Goal: Information Seeking & Learning: Learn about a topic

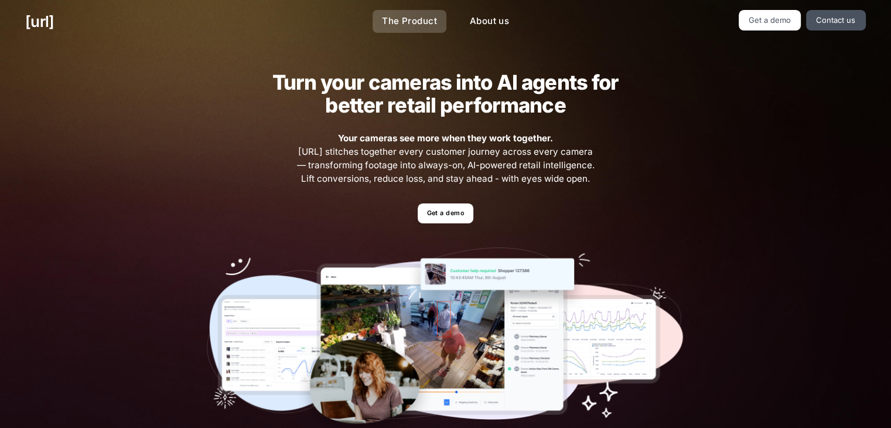
click at [392, 18] on link "The Product" at bounding box center [410, 21] width 74 height 23
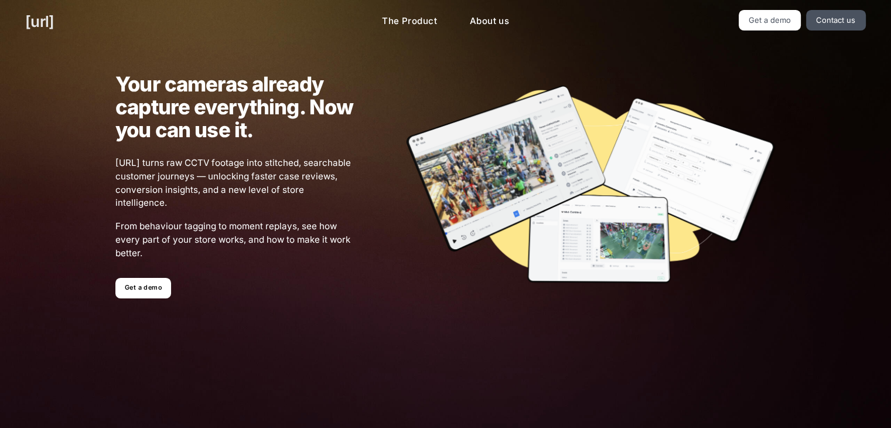
click at [44, 19] on link "[URL]" at bounding box center [39, 21] width 29 height 23
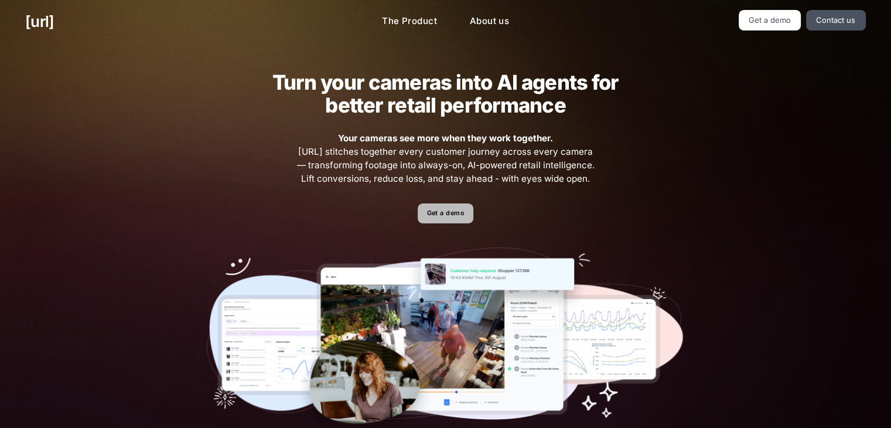
click at [449, 214] on link "Get a demo" at bounding box center [446, 213] width 56 height 21
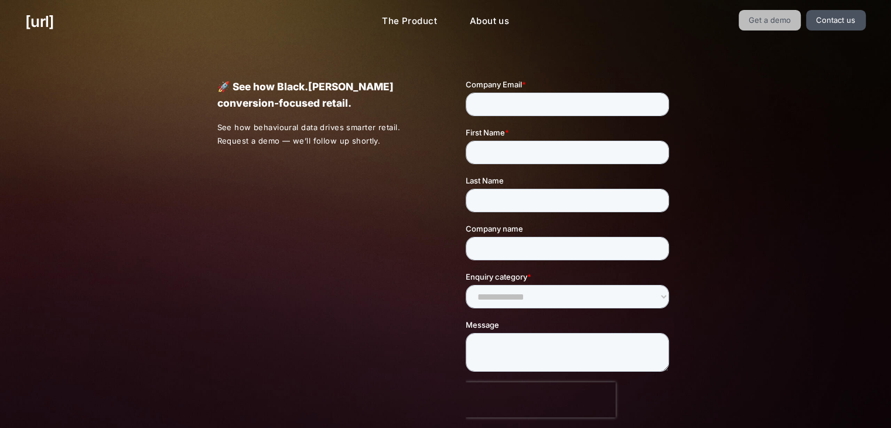
click at [771, 22] on link "Get a demo" at bounding box center [770, 20] width 63 height 21
